Goal: Check status: Check status

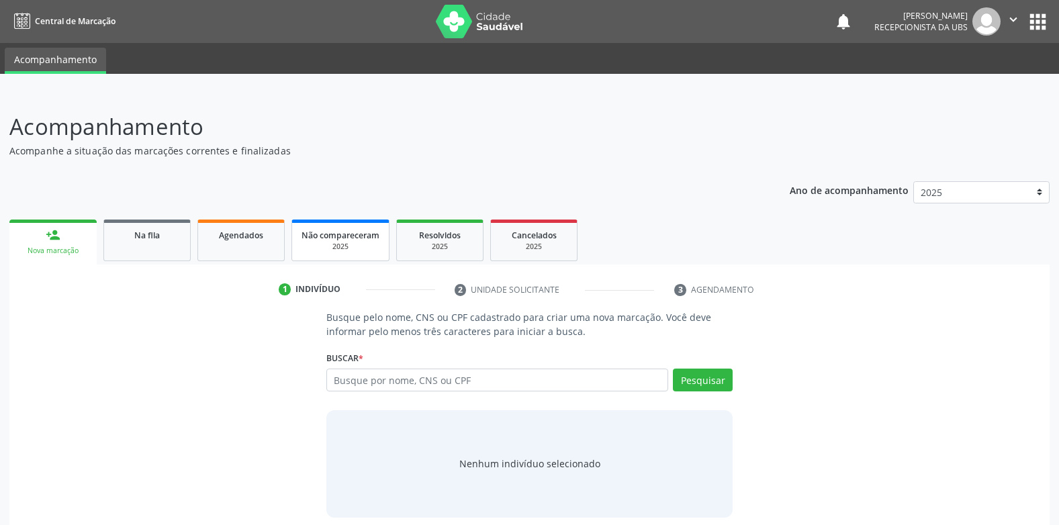
click at [234, 251] on link "Agendados" at bounding box center [240, 241] width 87 height 42
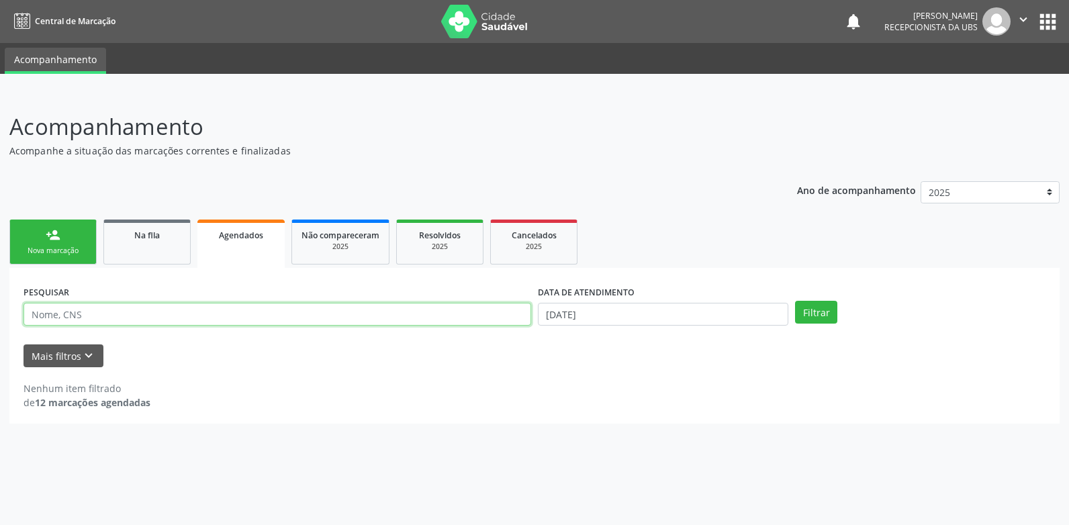
click at [188, 323] on input "text" at bounding box center [278, 314] width 508 height 23
click at [247, 318] on input "text" at bounding box center [278, 314] width 508 height 23
click at [55, 317] on input "text" at bounding box center [278, 314] width 508 height 23
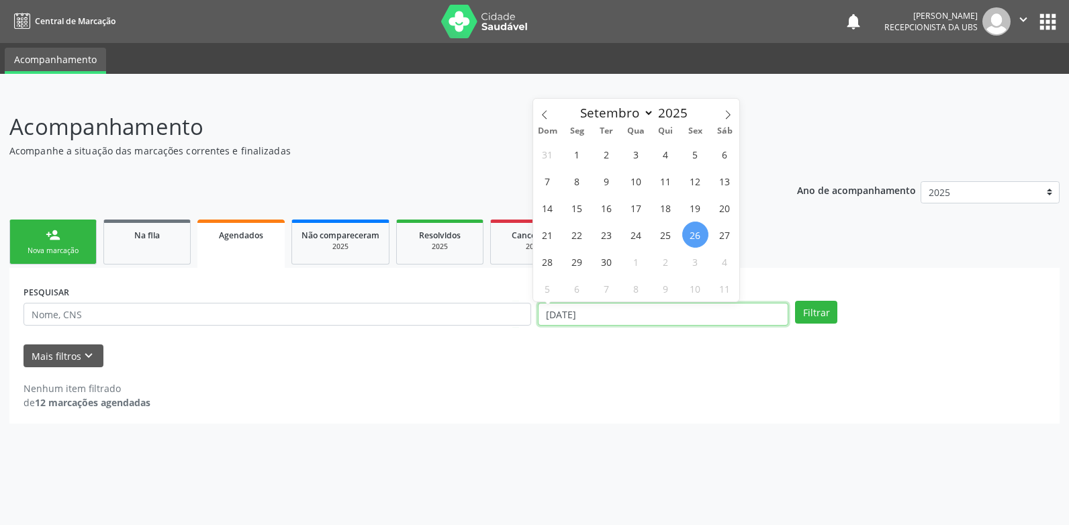
click at [587, 311] on input "[DATE]" at bounding box center [663, 314] width 251 height 23
click at [546, 116] on icon at bounding box center [544, 114] width 9 height 9
click at [721, 116] on span at bounding box center [728, 110] width 23 height 23
select select "7"
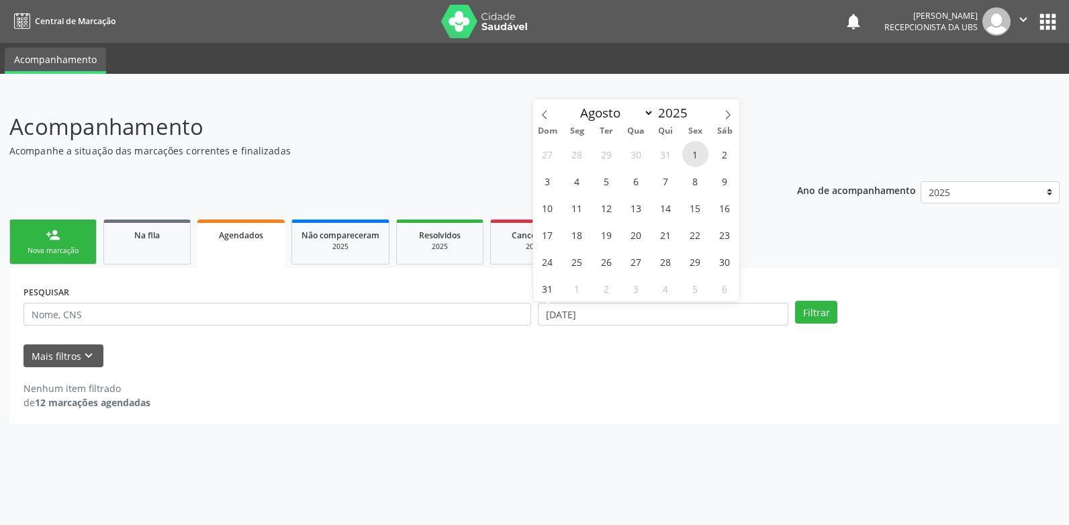
click at [697, 159] on span "1" at bounding box center [695, 154] width 26 height 26
type input "[DATE]"
click at [733, 112] on icon at bounding box center [727, 114] width 9 height 9
click at [733, 114] on icon at bounding box center [727, 114] width 9 height 9
click at [545, 113] on icon at bounding box center [544, 114] width 9 height 9
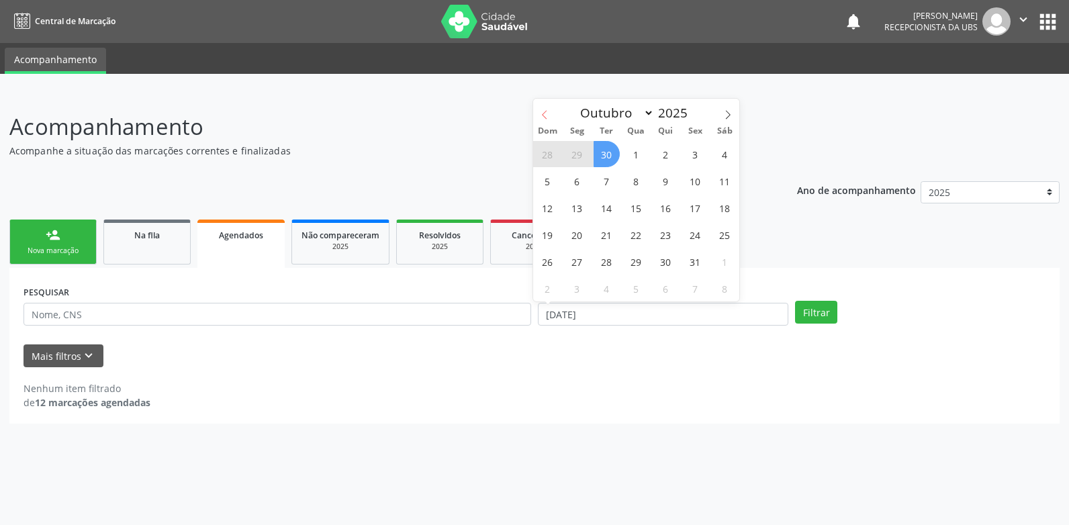
select select "8"
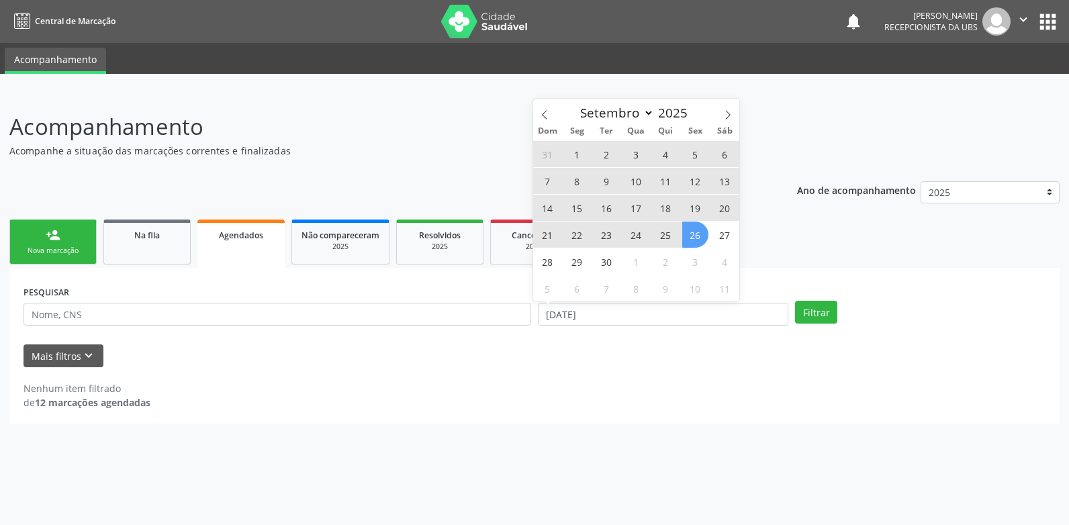
click at [699, 229] on span "26" at bounding box center [695, 235] width 26 height 26
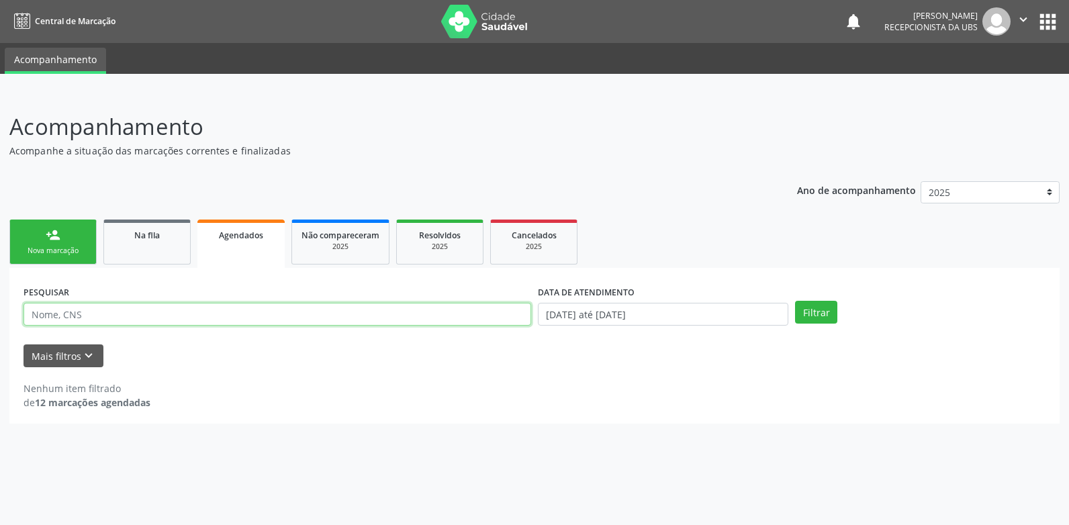
click at [309, 314] on input "text" at bounding box center [278, 314] width 508 height 23
paste input "703003869033273"
type input "703003869033273"
click at [822, 313] on button "Filtrar" at bounding box center [816, 312] width 42 height 23
click at [71, 358] on button "Mais filtros keyboard_arrow_down" at bounding box center [64, 357] width 80 height 24
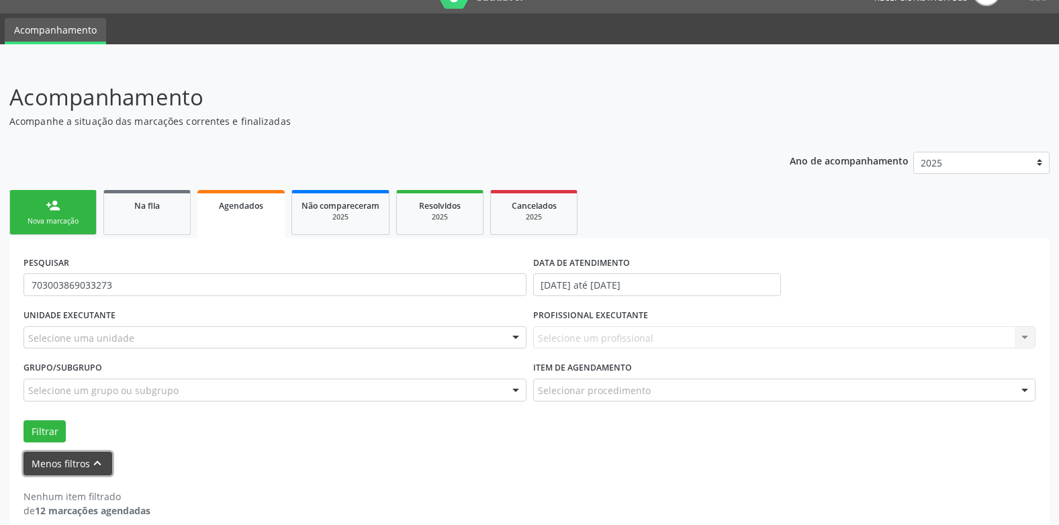
scroll to position [46, 0]
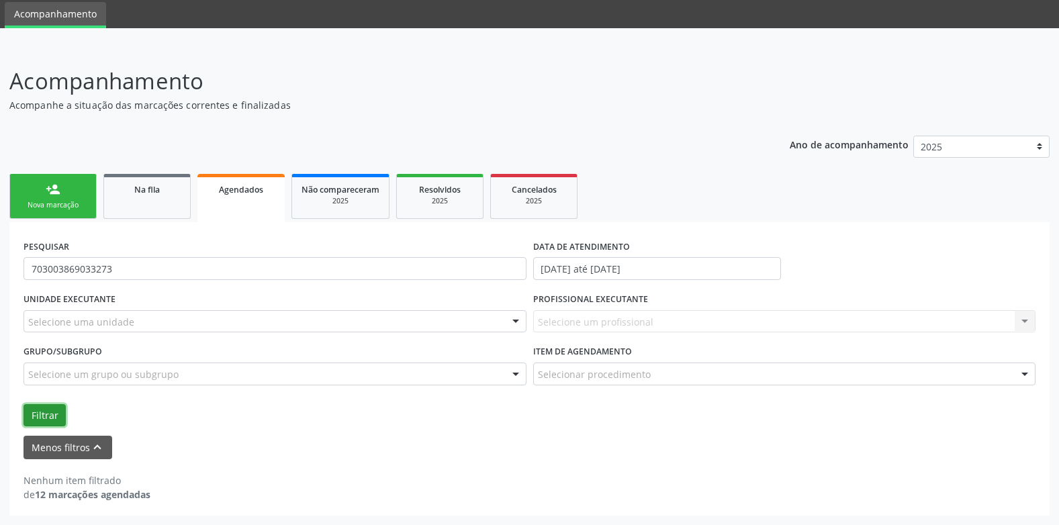
click at [44, 422] on button "Filtrar" at bounding box center [45, 415] width 42 height 23
click at [90, 443] on icon "keyboard_arrow_up" at bounding box center [97, 447] width 15 height 15
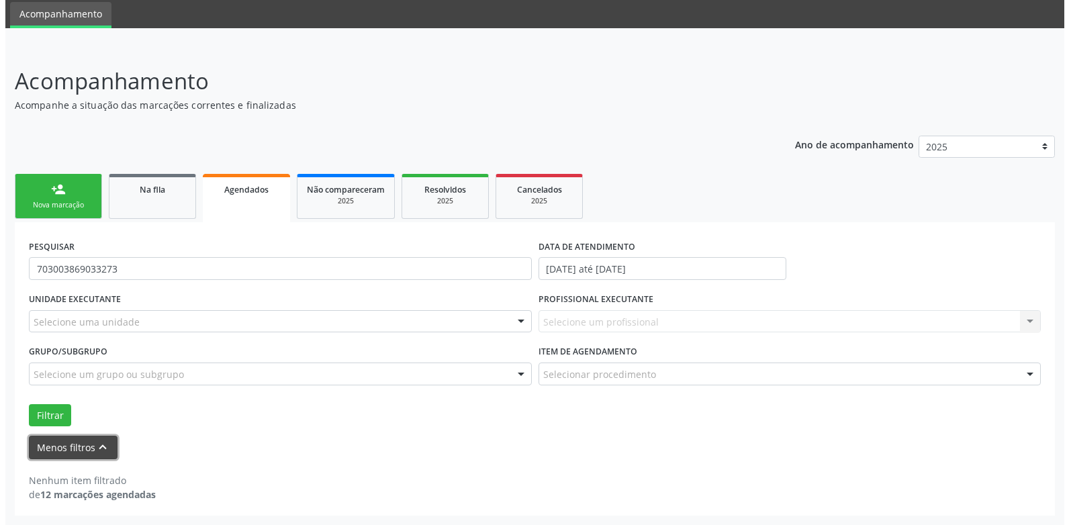
scroll to position [0, 0]
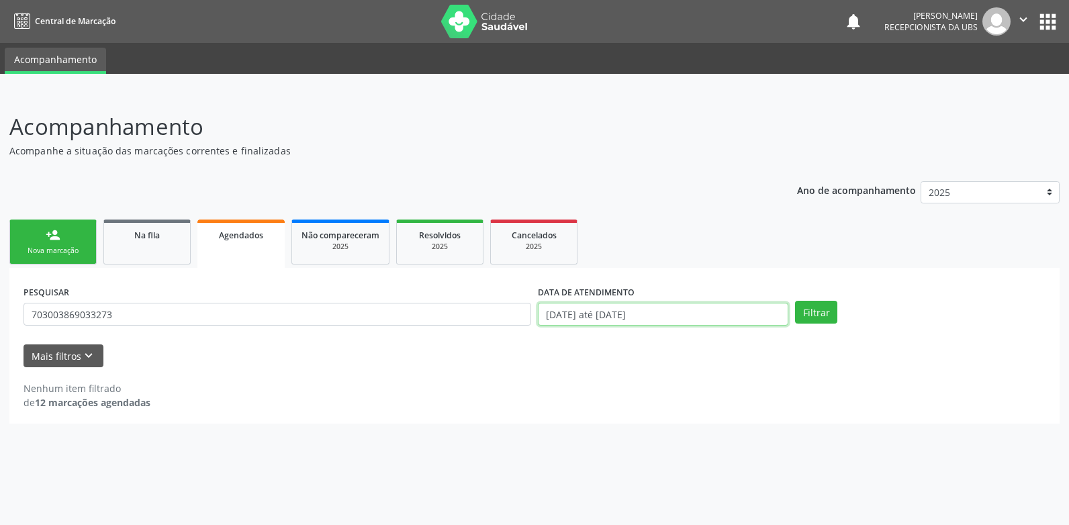
click at [574, 313] on input "[DATE] até [DATE]" at bounding box center [663, 314] width 251 height 23
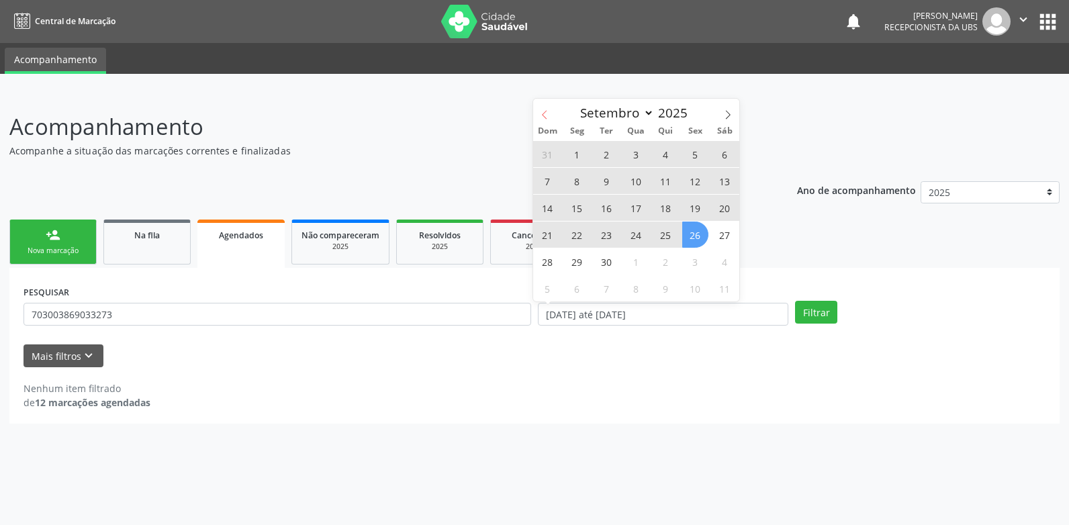
click at [544, 113] on icon at bounding box center [544, 114] width 5 height 9
select select "7"
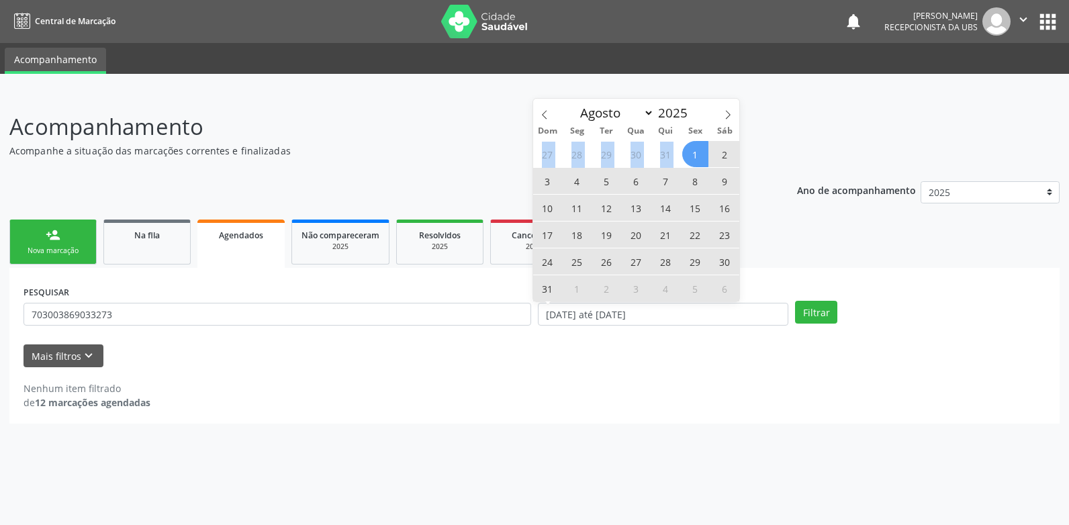
drag, startPoint x: 695, startPoint y: 150, endPoint x: 533, endPoint y: 146, distance: 161.3
click at [533, 146] on div "27 28 29 30 31 1 2 3 4 5 6 7 8 9 10 11 12 13 14 15 16 17 18 19 20 21 22 23 24 2…" at bounding box center [636, 220] width 207 height 161
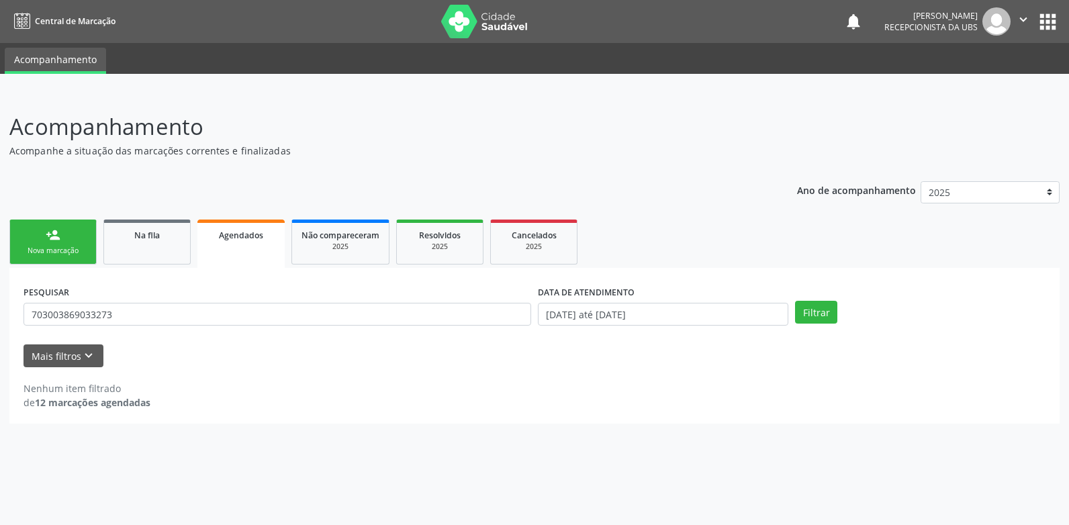
drag, startPoint x: 533, startPoint y: 146, endPoint x: 506, endPoint y: 153, distance: 28.5
click at [506, 153] on p "Acompanhe a situação das marcações correntes e finalizadas" at bounding box center [376, 151] width 735 height 14
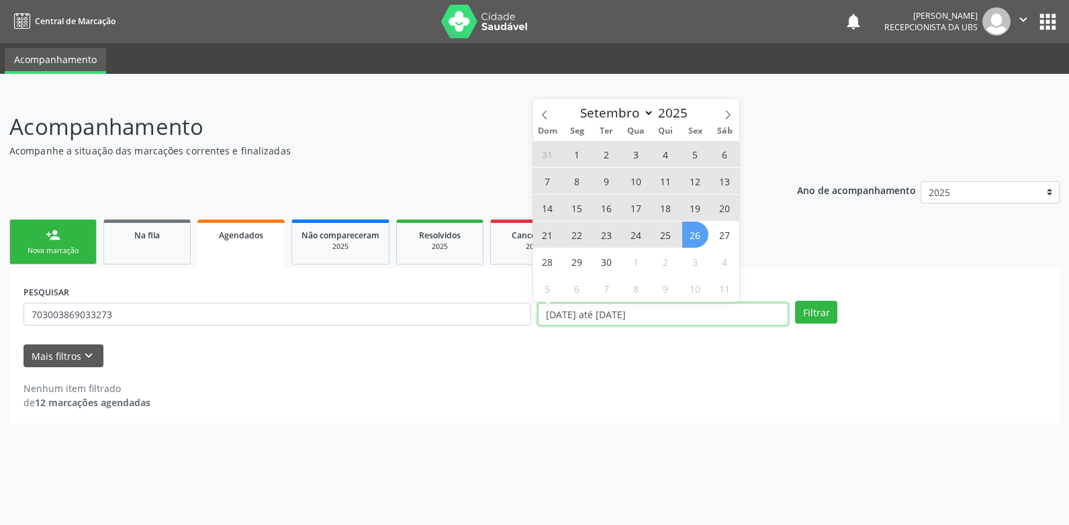
click at [620, 314] on input "[DATE] até [DATE]" at bounding box center [663, 314] width 251 height 23
click at [538, 120] on span at bounding box center [544, 110] width 23 height 23
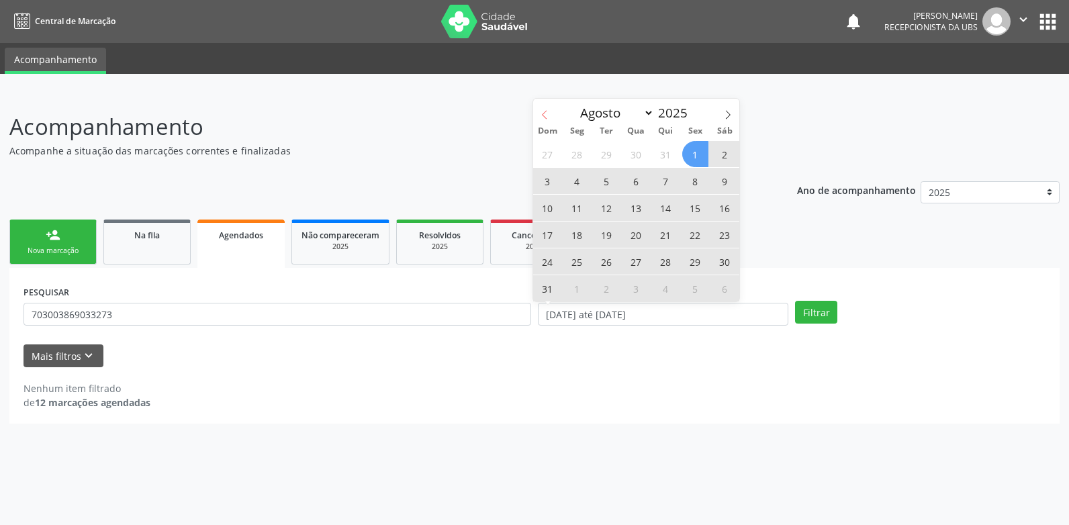
click at [540, 116] on icon at bounding box center [544, 114] width 9 height 9
select select "6"
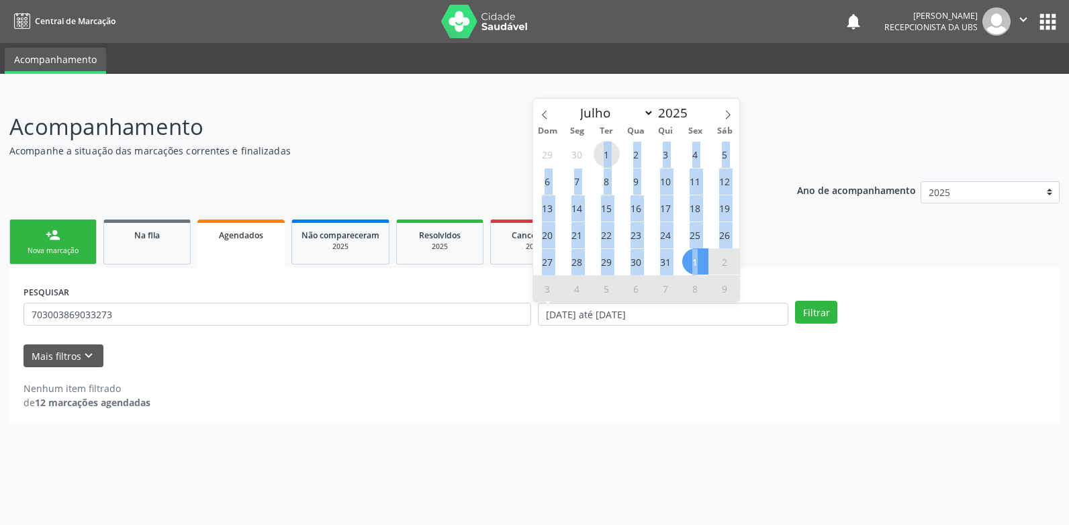
drag, startPoint x: 701, startPoint y: 263, endPoint x: 596, endPoint y: 154, distance: 150.1
click at [596, 154] on div "29 30 1 2 3 4 5 6 7 8 9 10 11 12 13 14 15 16 17 18 19 20 21 22 23 24 25 26 27 2…" at bounding box center [636, 220] width 207 height 161
click at [597, 154] on span "1" at bounding box center [607, 154] width 26 height 26
type input "[DATE]"
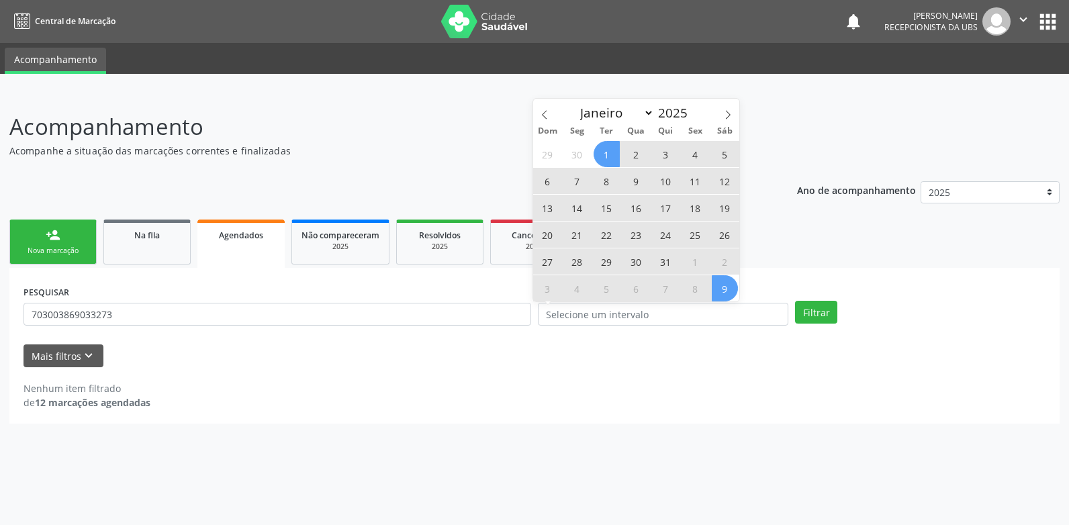
click at [740, 348] on div "Mais filtros keyboard_arrow_down" at bounding box center [534, 357] width 1029 height 24
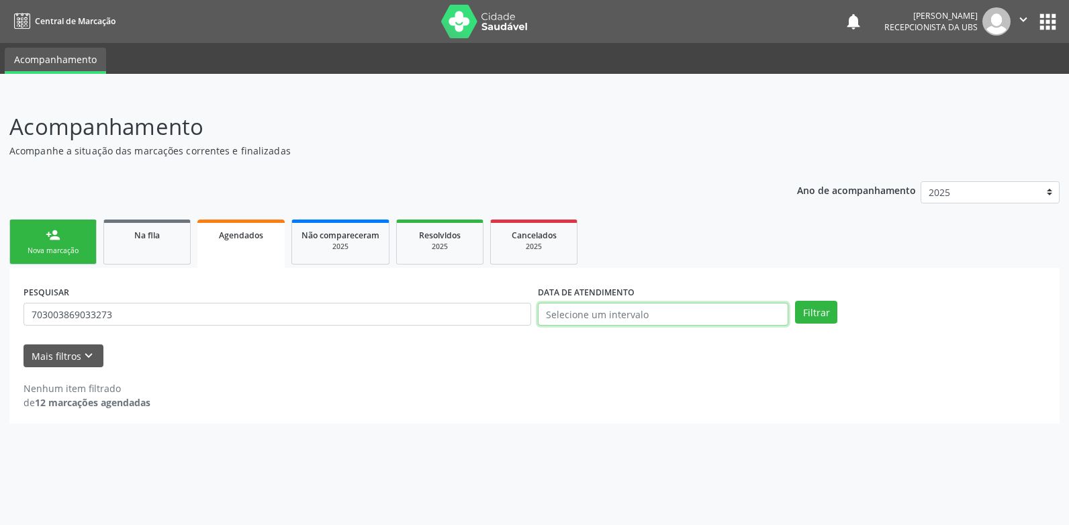
click at [650, 312] on input "text" at bounding box center [663, 314] width 251 height 23
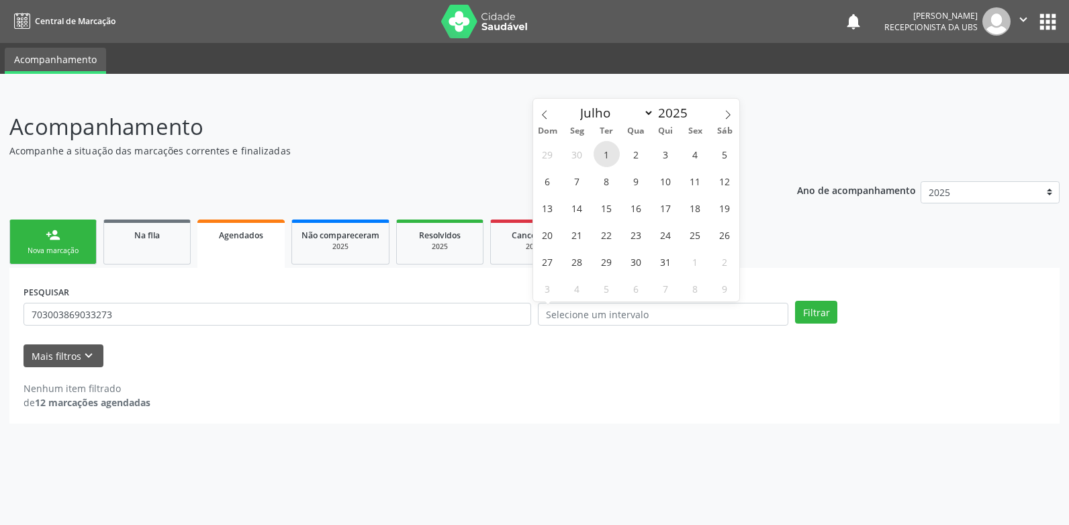
click at [611, 158] on span "1" at bounding box center [607, 154] width 26 height 26
type input "[DATE]"
click at [729, 112] on icon at bounding box center [727, 114] width 9 height 9
select select "8"
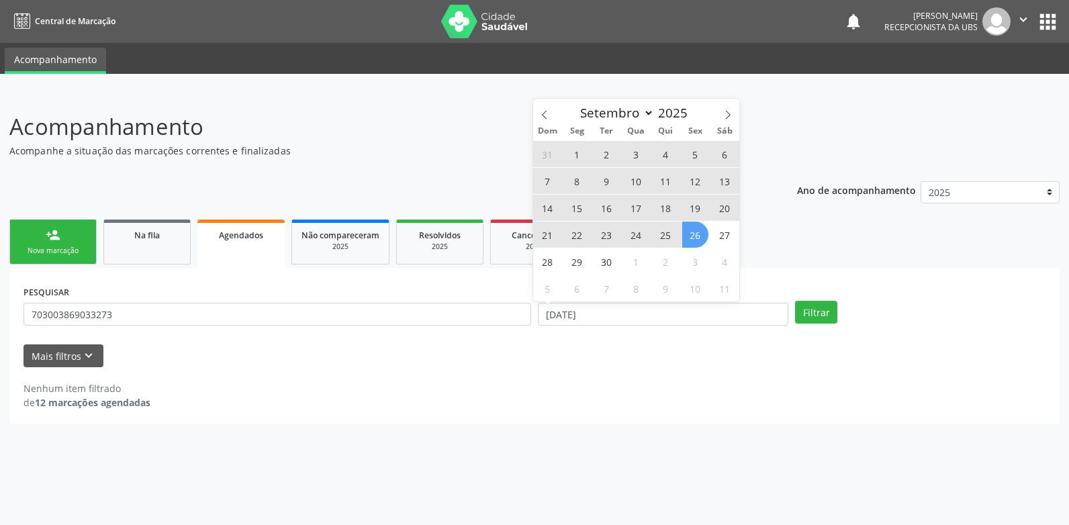
click at [692, 240] on span "26" at bounding box center [695, 235] width 26 height 26
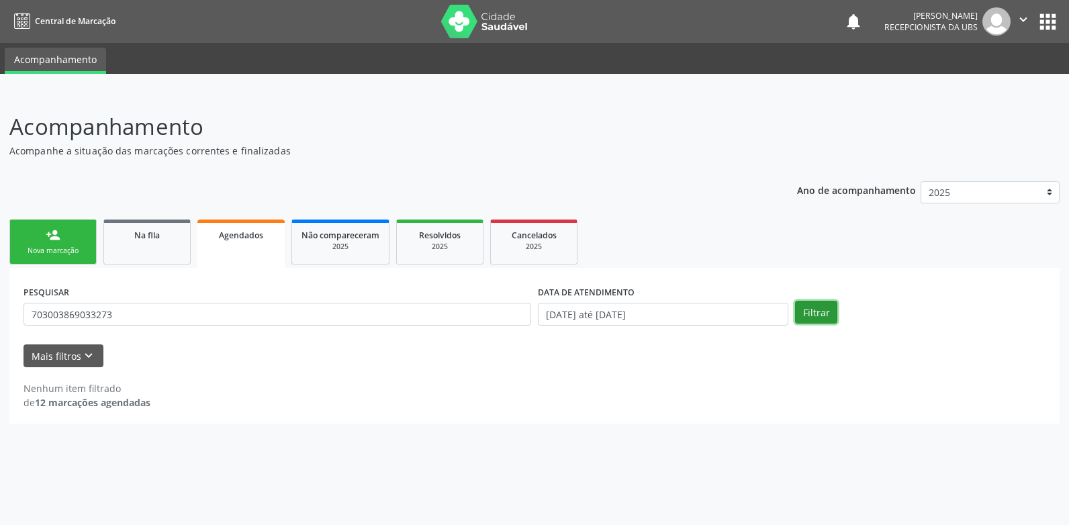
click at [832, 308] on button "Filtrar" at bounding box center [816, 312] width 42 height 23
